Goal: Share content

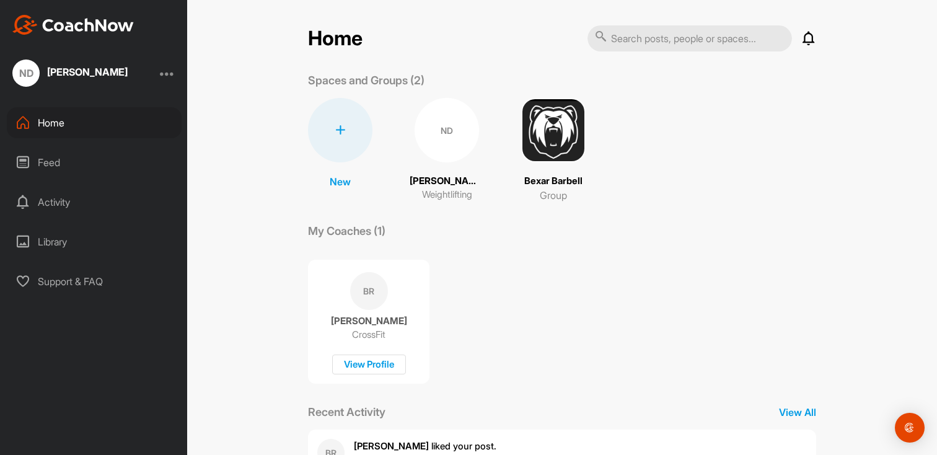
click at [439, 137] on div "ND" at bounding box center [447, 130] width 64 height 64
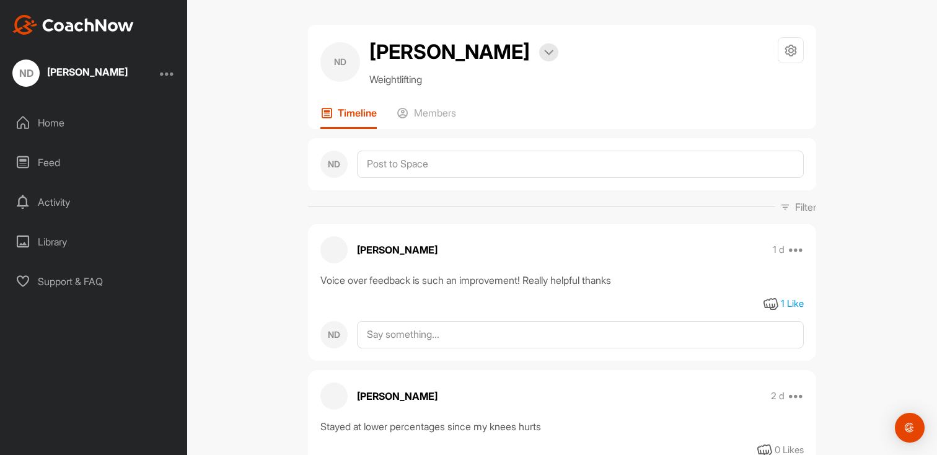
scroll to position [22, 0]
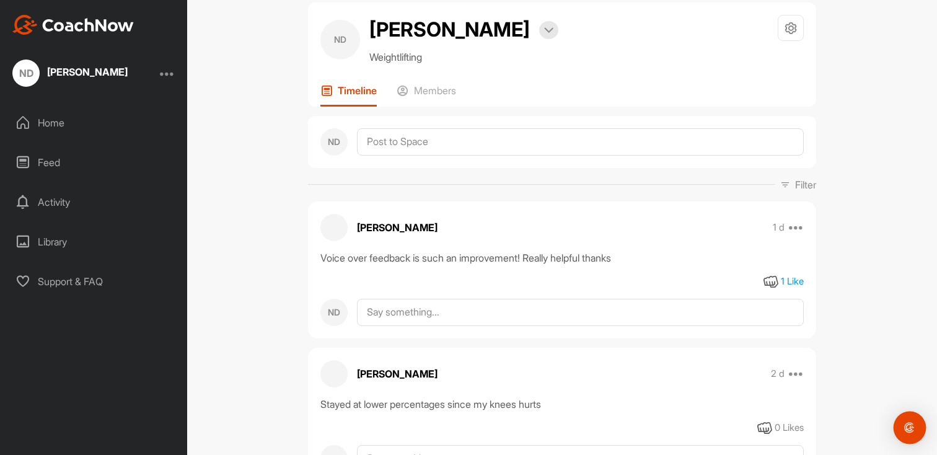
click at [899, 423] on div "Open Intercom Messenger" at bounding box center [909, 427] width 33 height 33
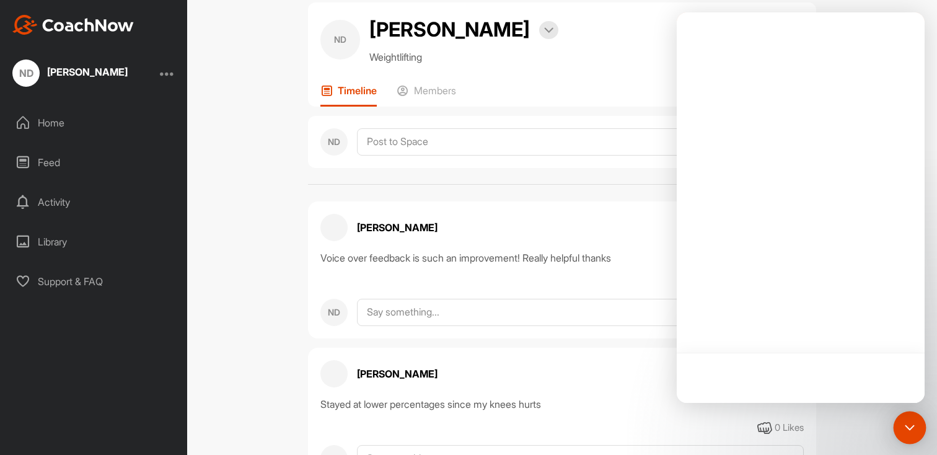
scroll to position [0, 0]
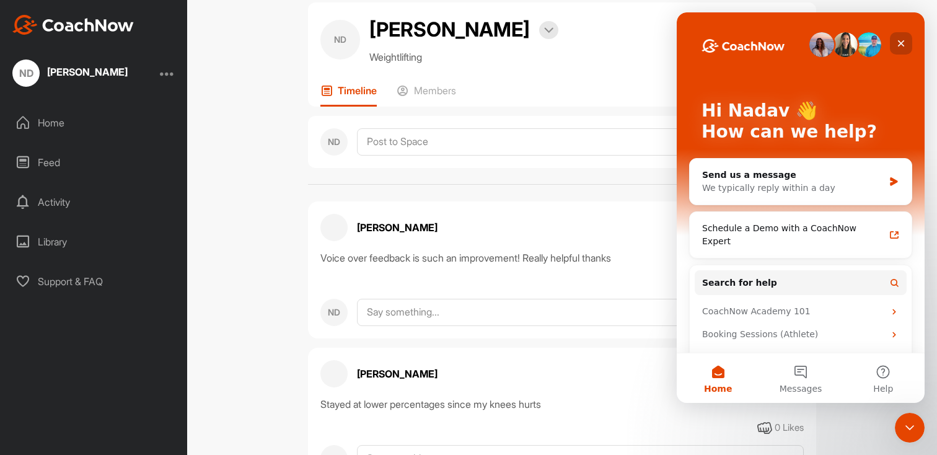
click at [897, 43] on icon "Close" at bounding box center [901, 43] width 10 height 10
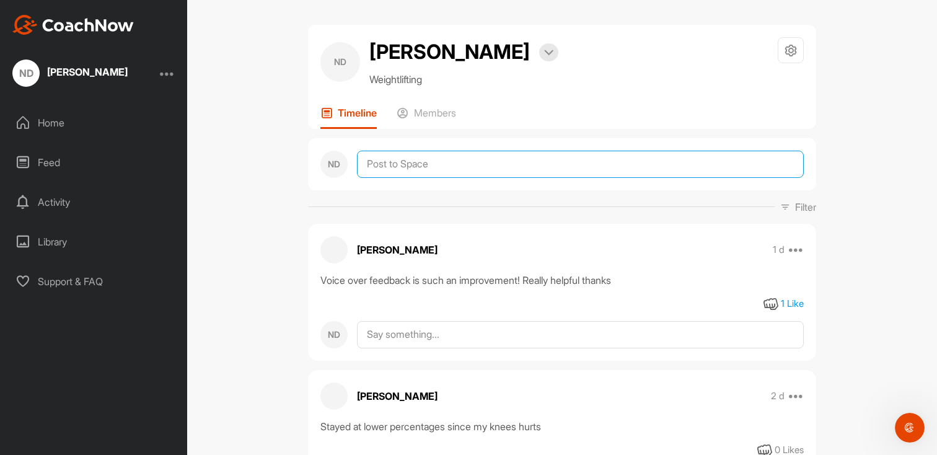
click at [558, 160] on textarea at bounding box center [580, 164] width 447 height 27
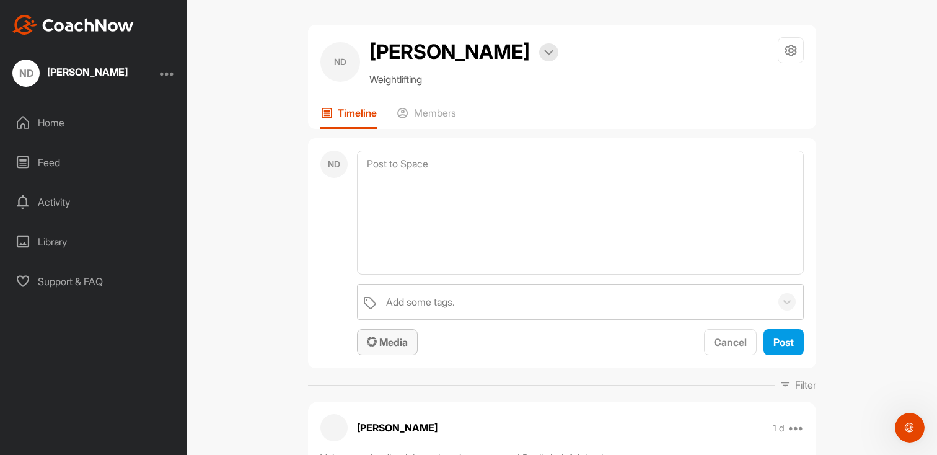
click at [406, 341] on span "Media" at bounding box center [387, 342] width 41 height 12
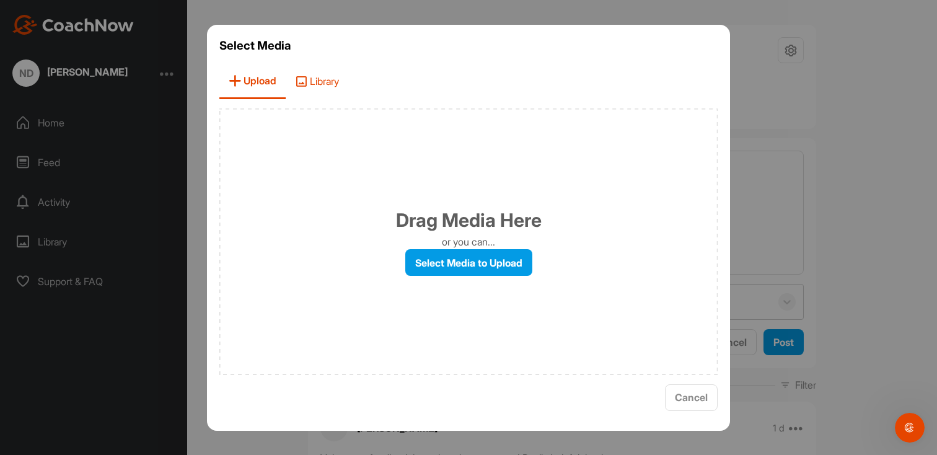
click at [311, 76] on span "Library" at bounding box center [317, 81] width 63 height 35
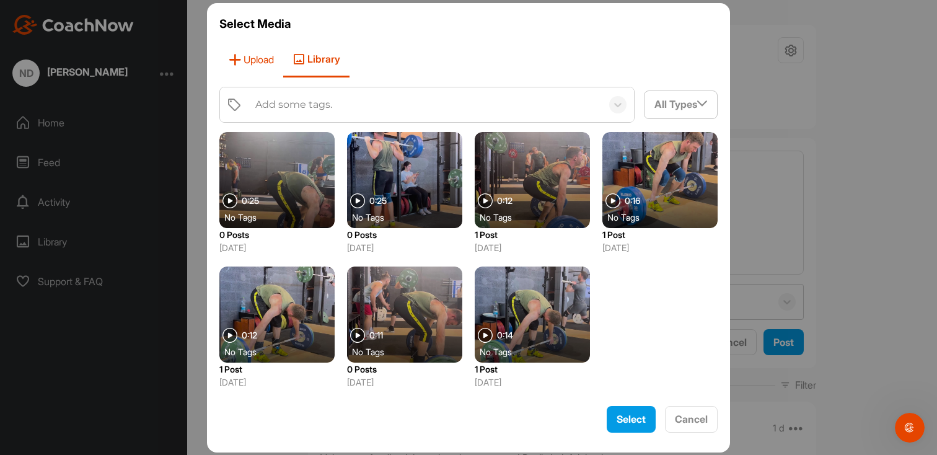
click at [240, 63] on icon at bounding box center [235, 59] width 12 height 12
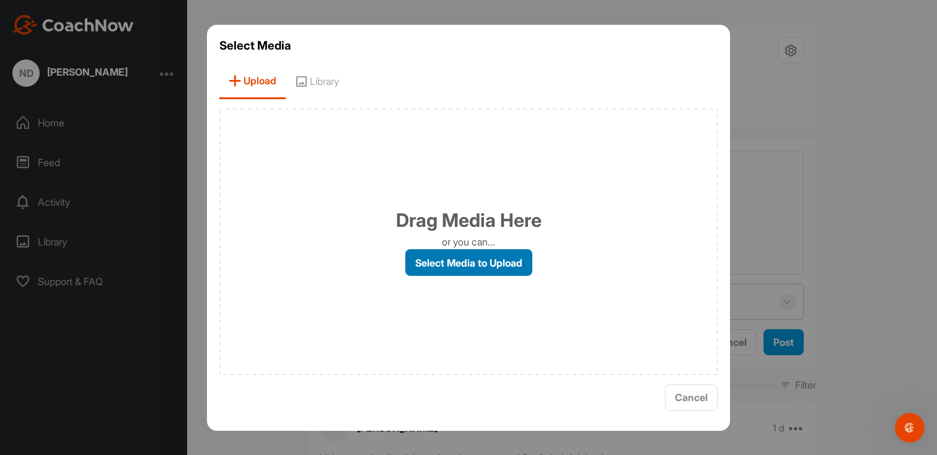
click at [499, 265] on label "Select Media to Upload" at bounding box center [468, 262] width 127 height 27
click at [0, 0] on input "Select Media to Upload" at bounding box center [0, 0] width 0 height 0
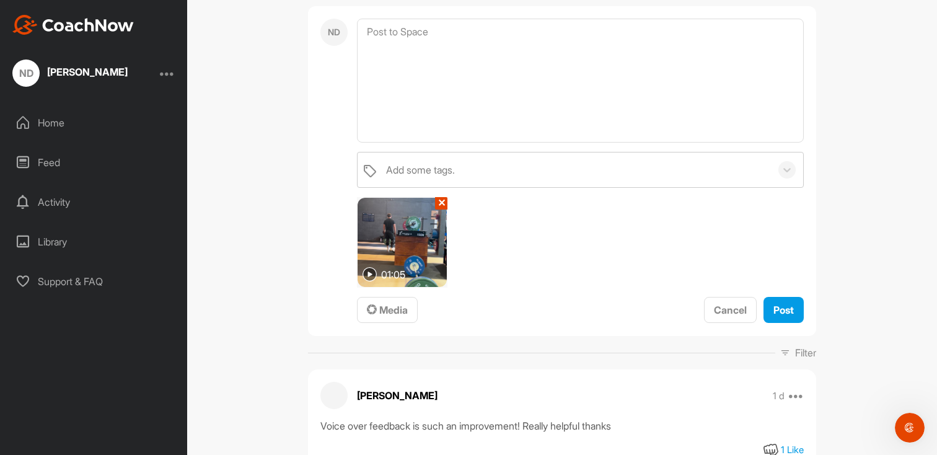
scroll to position [126, 0]
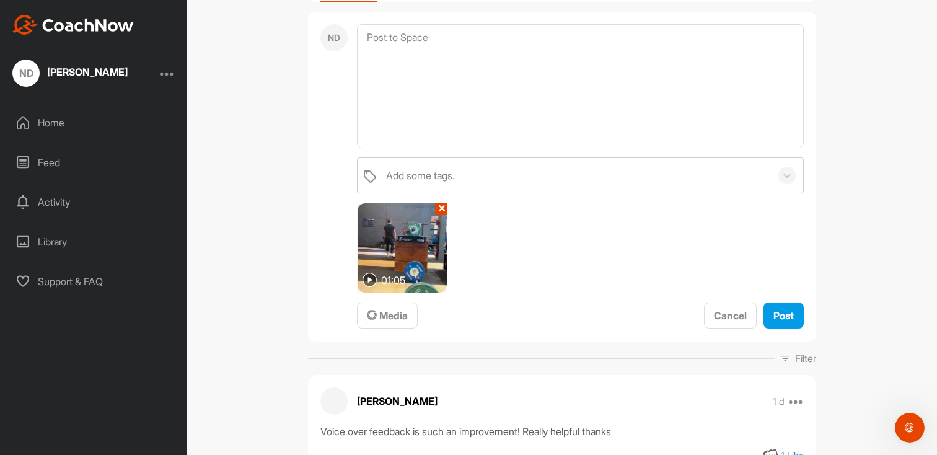
click at [398, 250] on img at bounding box center [402, 247] width 89 height 89
click at [408, 248] on img at bounding box center [402, 247] width 89 height 89
click at [420, 228] on img at bounding box center [402, 247] width 89 height 89
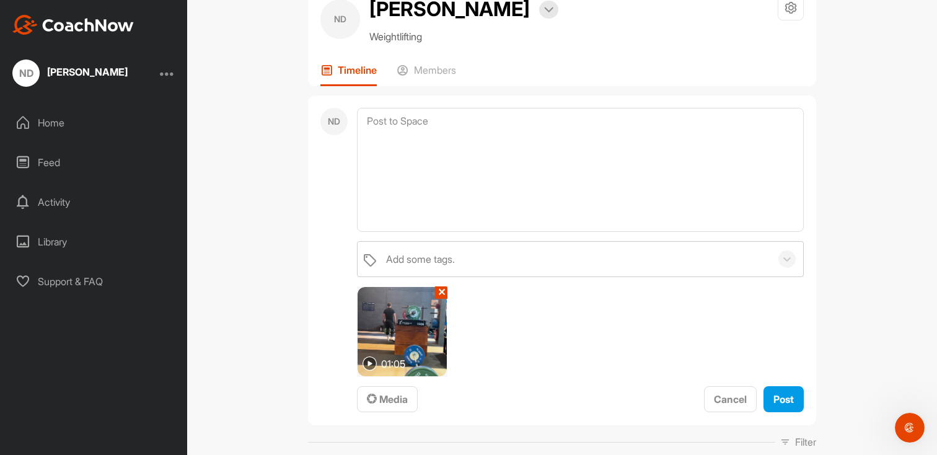
scroll to position [37, 0]
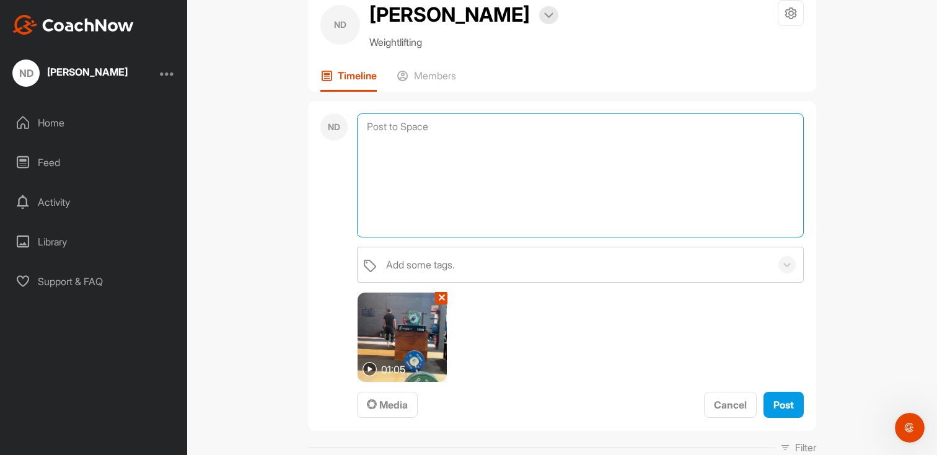
click at [419, 204] on textarea at bounding box center [580, 175] width 447 height 124
click at [406, 341] on img at bounding box center [402, 336] width 89 height 89
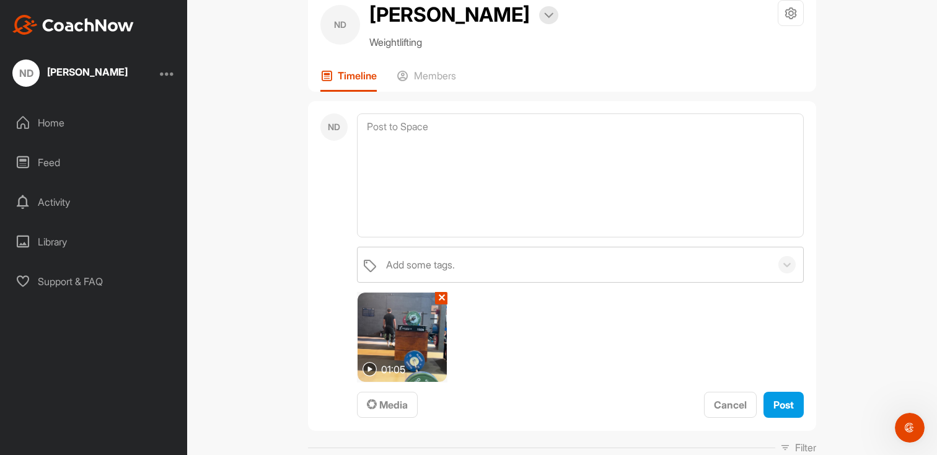
click at [406, 341] on img at bounding box center [402, 336] width 89 height 89
click at [442, 299] on button "✕" at bounding box center [441, 298] width 12 height 12
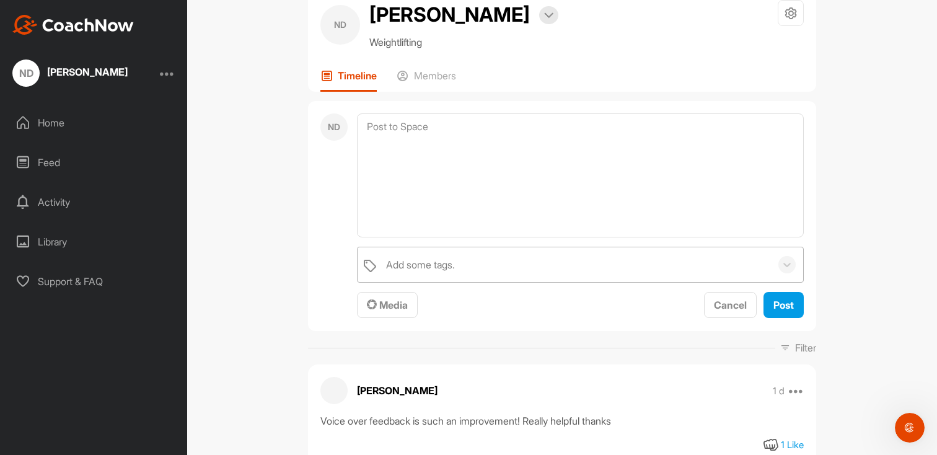
scroll to position [0, 0]
